Goal: Book appointment/travel/reservation

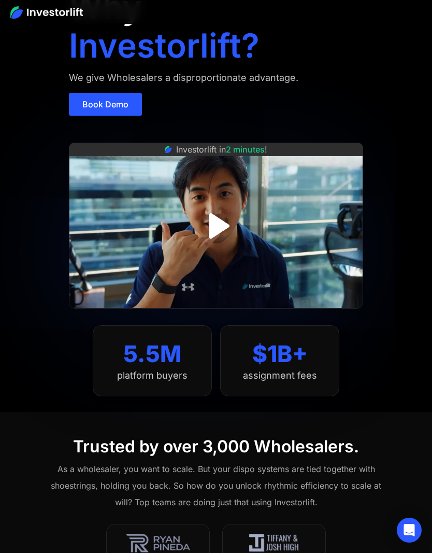
scroll to position [66, 0]
click at [122, 104] on link "Book Demo" at bounding box center [105, 104] width 73 height 23
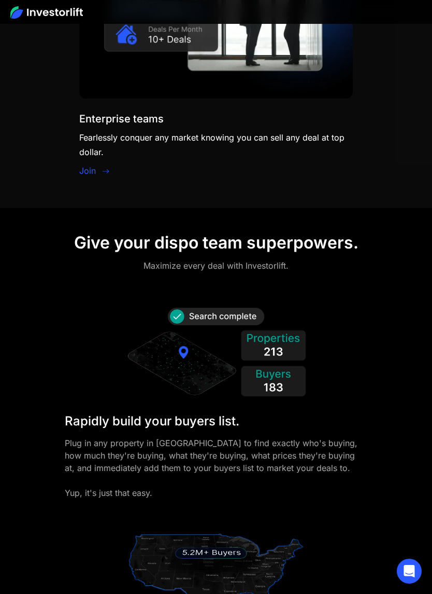
scroll to position [1948, 0]
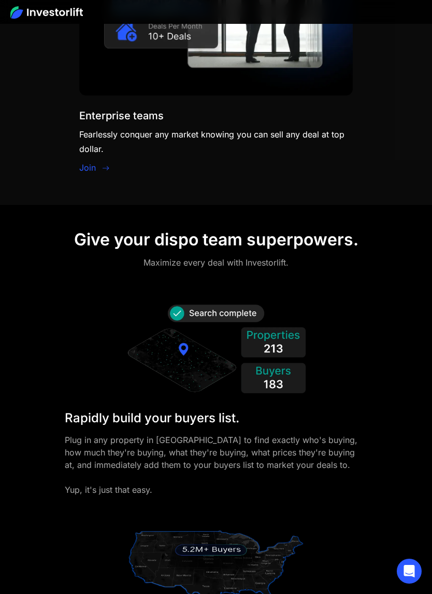
click at [231, 316] on img at bounding box center [215, 351] width 181 height 98
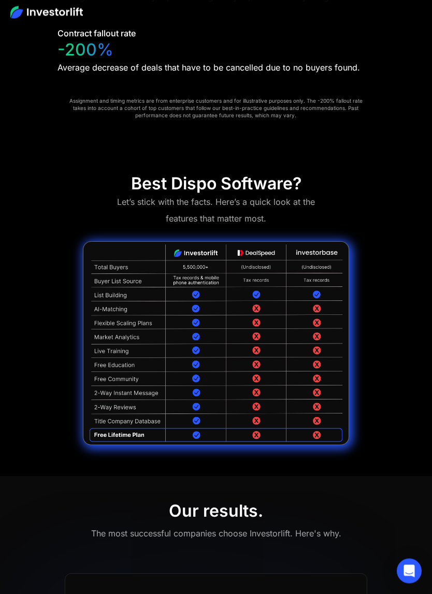
scroll to position [3332, 0]
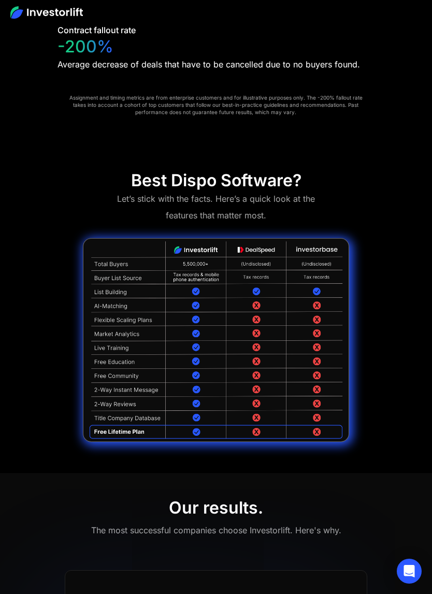
click at [421, 579] on div "Open Intercom Messenger" at bounding box center [409, 570] width 25 height 25
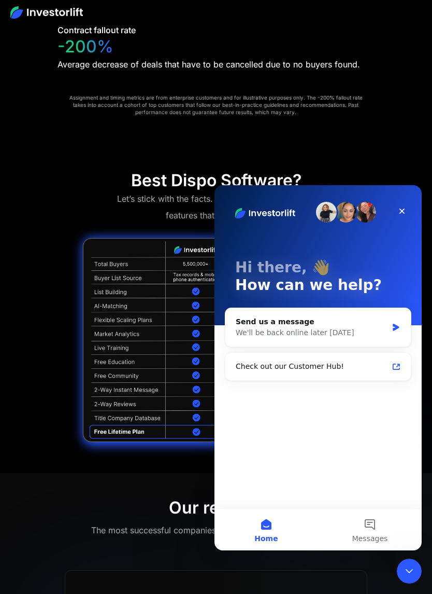
scroll to position [0, 0]
click at [399, 220] on div "Close" at bounding box center [402, 211] width 19 height 19
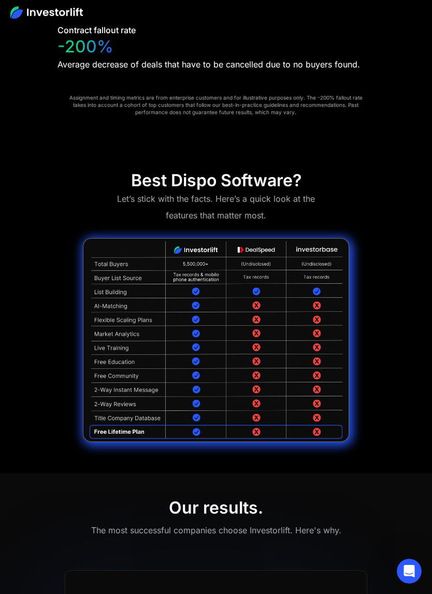
click at [410, 571] on icon "Open Intercom Messenger" at bounding box center [409, 571] width 17 height 17
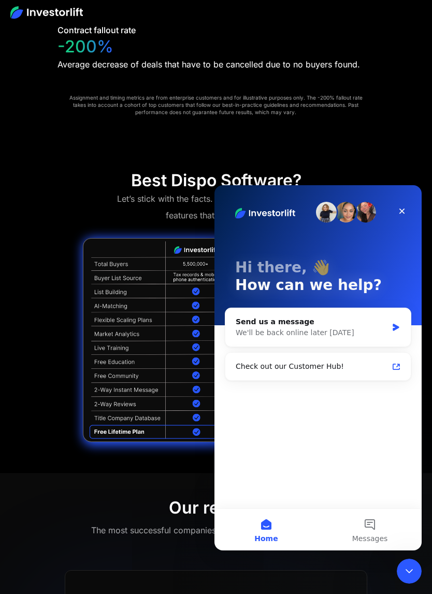
click at [402, 367] on div "Check out our Customer Hub!" at bounding box center [318, 366] width 177 height 19
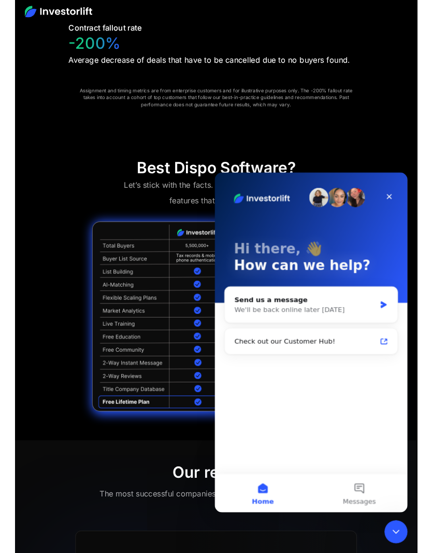
scroll to position [3374, 0]
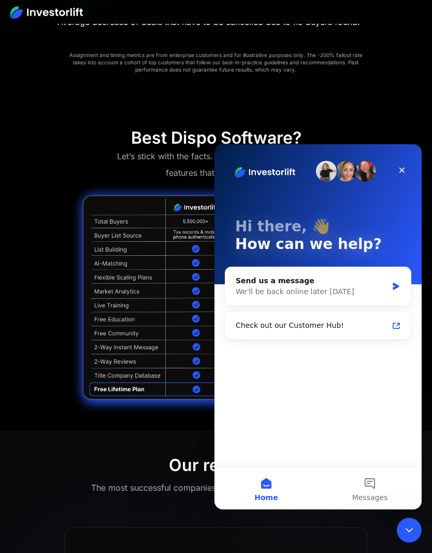
click at [403, 167] on icon "Close" at bounding box center [402, 170] width 8 height 8
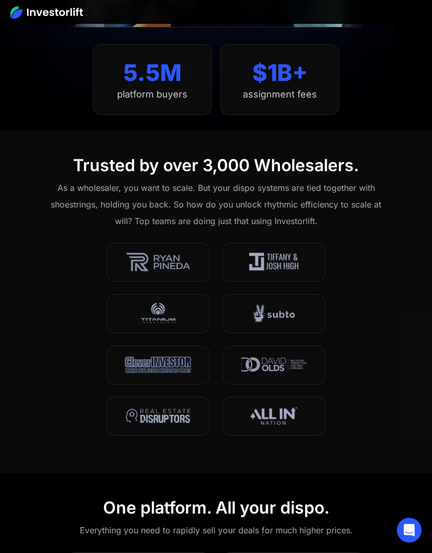
scroll to position [0, 0]
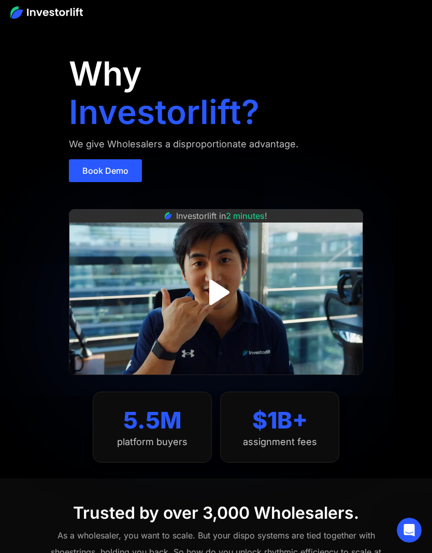
click at [220, 301] on img "open lightbox" at bounding box center [216, 292] width 46 height 46
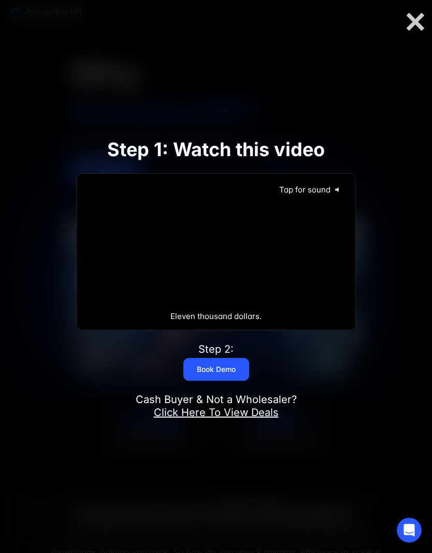
click at [332, 198] on icon "@keyframes VOLUME_SMALL_WAVE_FLASH { 0% { opacity: 0; } 33% { opacity: 1; } 66%…" at bounding box center [339, 189] width 17 height 17
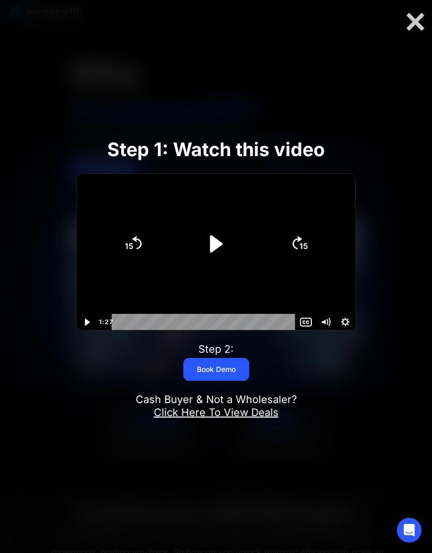
click at [217, 242] on icon "Play Video" at bounding box center [216, 243] width 12 height 17
click at [417, 22] on div at bounding box center [415, 22] width 33 height 22
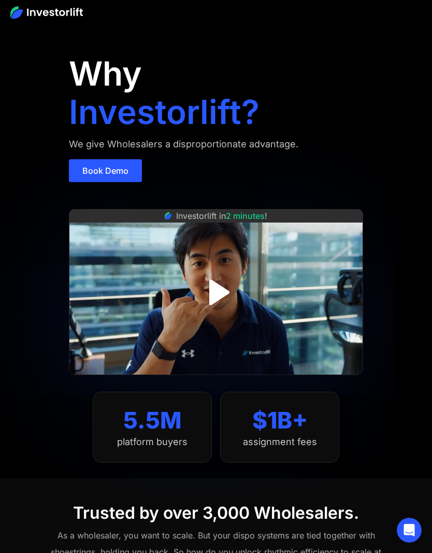
click at [122, 170] on link "Book Demo" at bounding box center [105, 170] width 73 height 23
